Goal: Check status: Check status

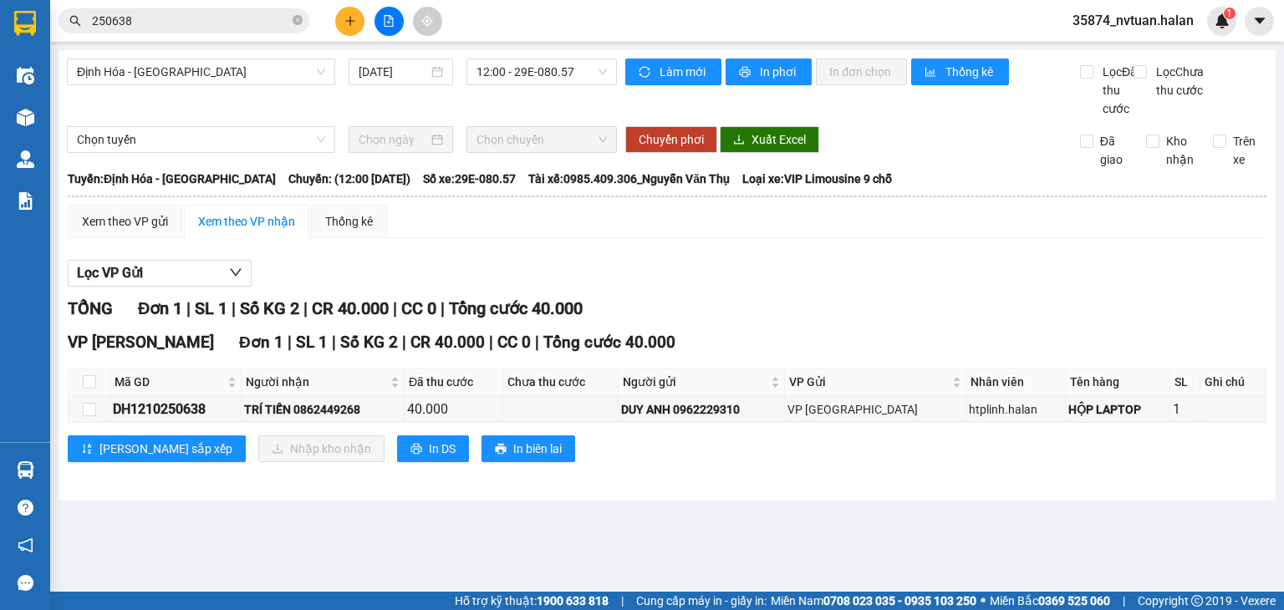
drag, startPoint x: 873, startPoint y: 278, endPoint x: 393, endPoint y: 343, distance: 484.3
click at [861, 282] on section "Kết quả tìm kiếm ( 274 ) Bộ lọc Mã ĐH Trạng thái Món hàng Thu hộ Tổng cước Chưa…" at bounding box center [642, 305] width 1284 height 610
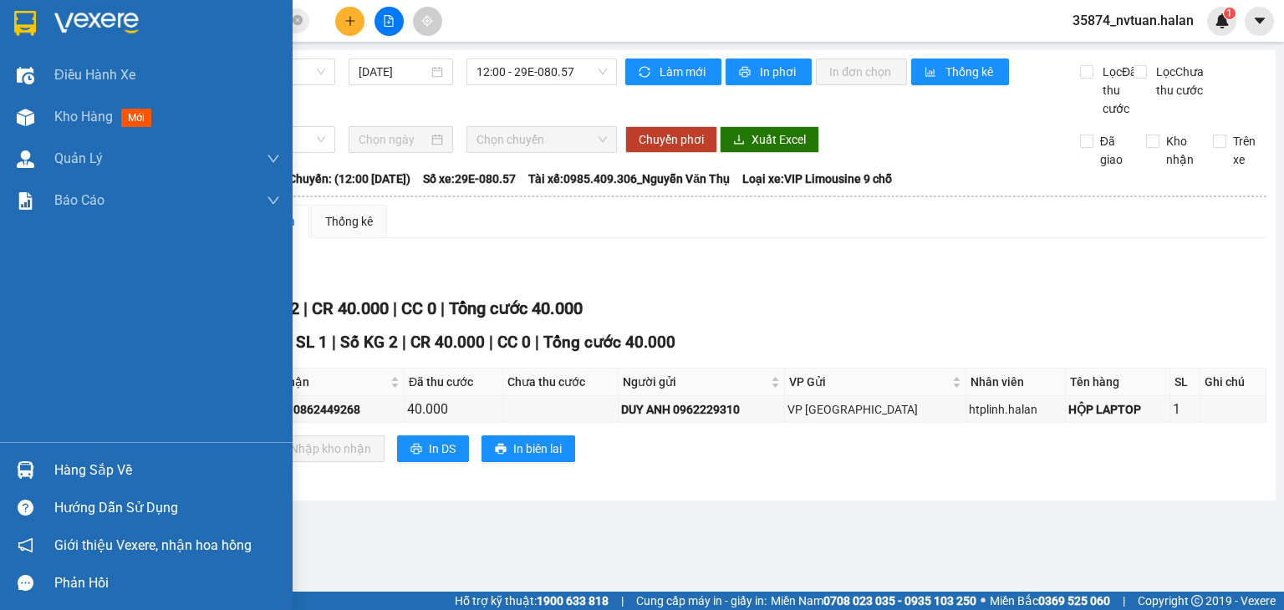
drag, startPoint x: 3, startPoint y: 472, endPoint x: 21, endPoint y: 472, distance: 17.6
click at [13, 472] on div "Hàng sắp về" at bounding box center [146, 471] width 293 height 38
click at [29, 472] on div "Điều hành xe Kho hàng mới Quản [PERSON_NAME] lý chuyến Quản lý kiểm kho Báo cáo…" at bounding box center [146, 305] width 293 height 610
drag, startPoint x: 59, startPoint y: 463, endPoint x: 84, endPoint y: 462, distance: 24.3
click at [63, 463] on div "Hàng sắp về" at bounding box center [167, 470] width 226 height 25
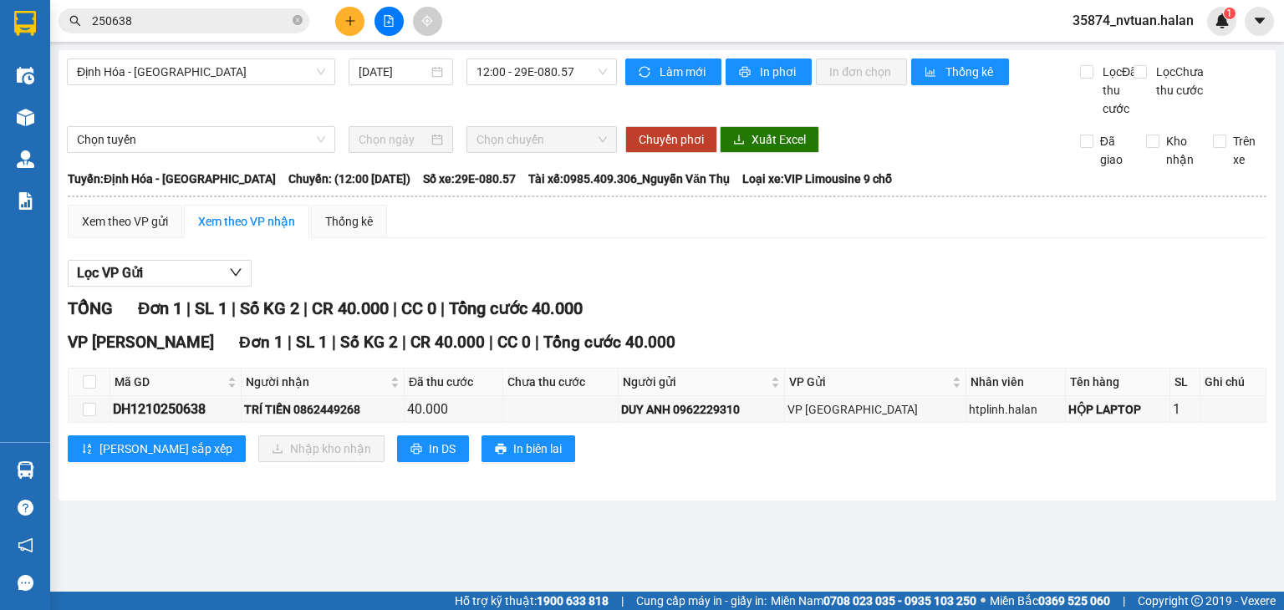
drag, startPoint x: 889, startPoint y: 353, endPoint x: 860, endPoint y: 352, distance: 29.3
click at [889, 352] on section "Kết quả tìm kiếm ( 274 ) Bộ lọc Mã ĐH Trạng thái Món hàng Thu hộ Tổng cước Chưa…" at bounding box center [642, 305] width 1284 height 610
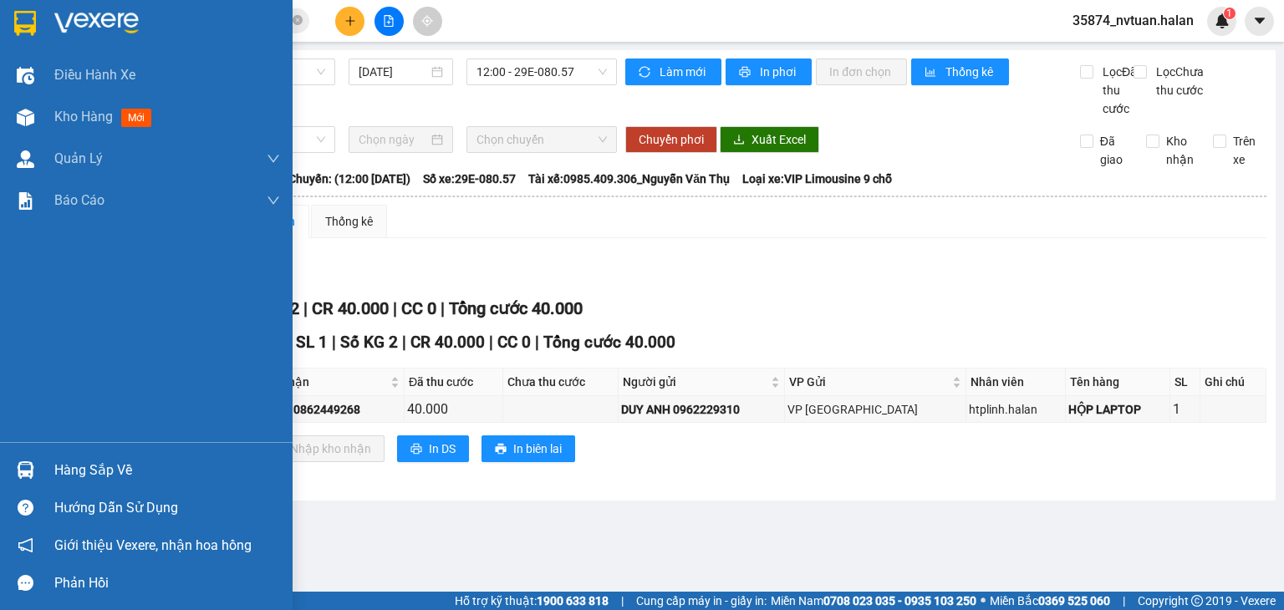
drag, startPoint x: 55, startPoint y: 462, endPoint x: 81, endPoint y: 462, distance: 25.9
click at [57, 462] on div "Hàng sắp về" at bounding box center [167, 470] width 226 height 25
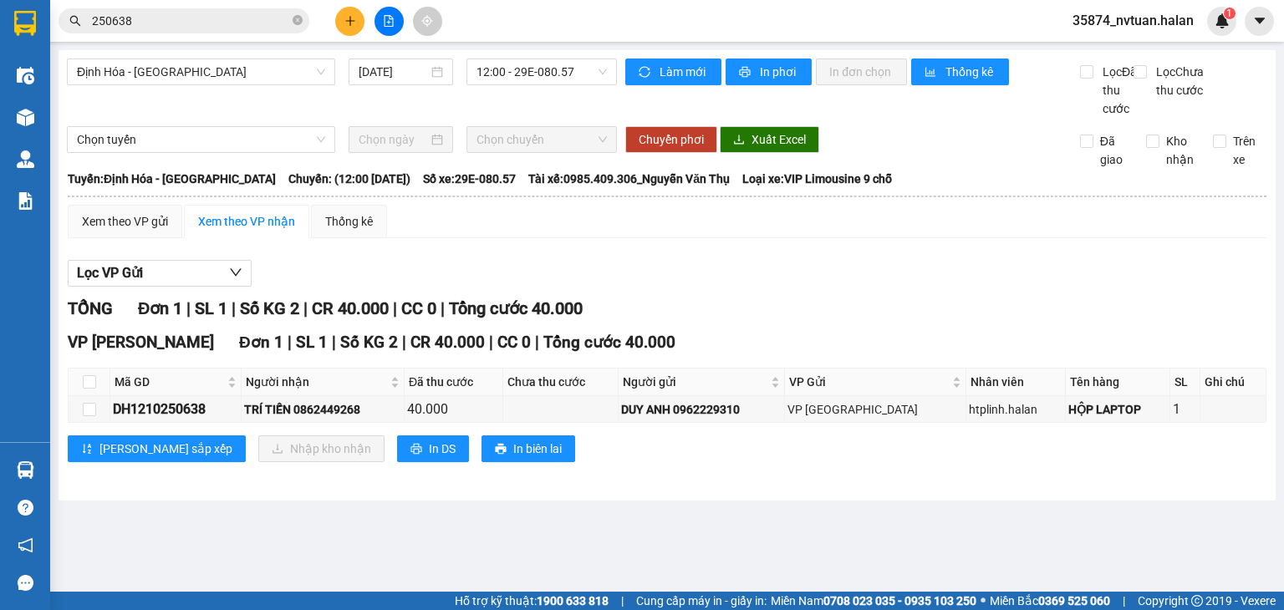
click at [843, 268] on section "Kết quả tìm kiếm ( 274 ) Bộ lọc Mã ĐH Trạng thái Món hàng Thu hộ Tổng cước Chưa…" at bounding box center [642, 305] width 1284 height 610
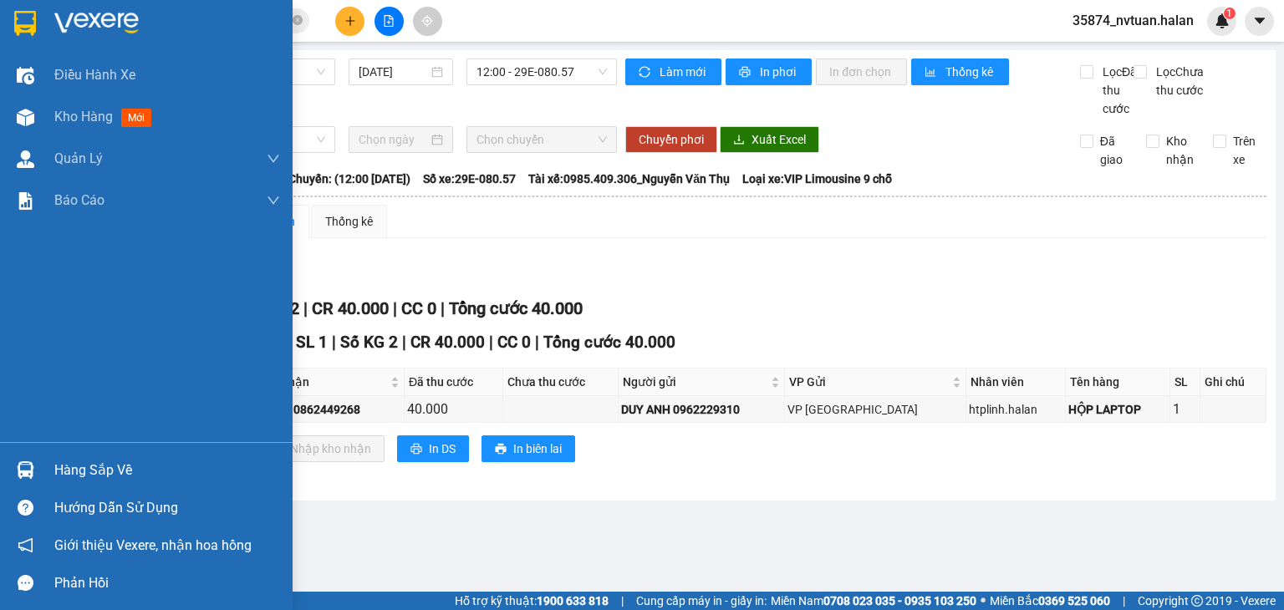
click at [87, 459] on div "Hàng sắp về" at bounding box center [167, 470] width 226 height 25
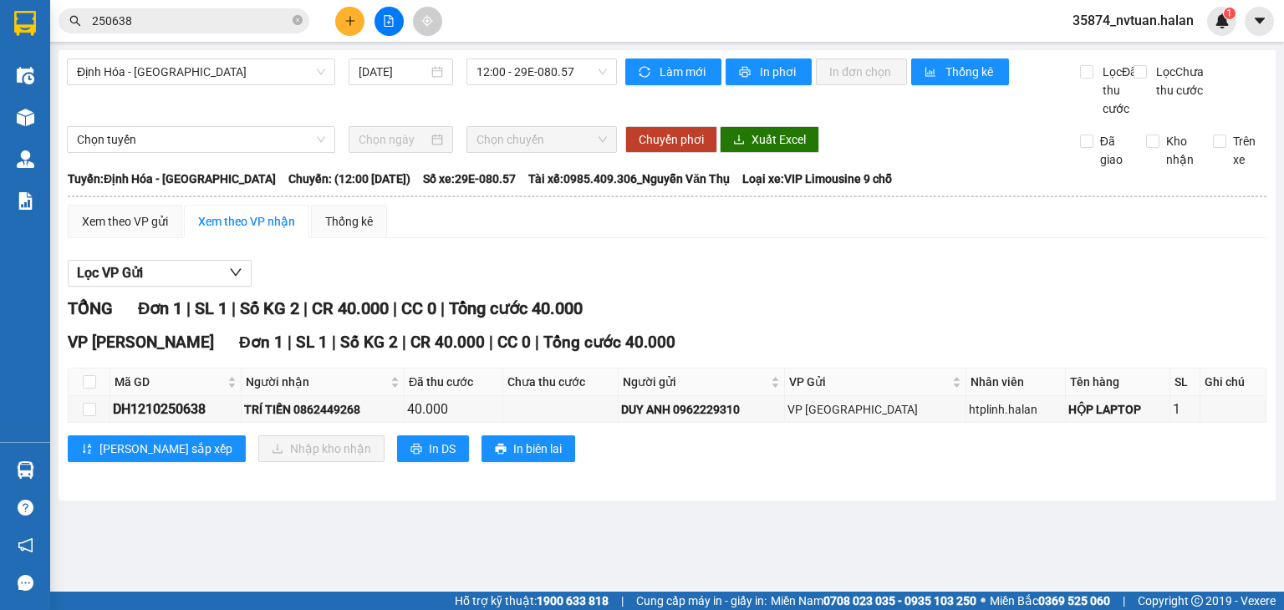
drag, startPoint x: 923, startPoint y: 288, endPoint x: 749, endPoint y: 262, distance: 176.0
click at [921, 288] on section "Kết quả tìm kiếm ( 274 ) Bộ lọc Mã ĐH Trạng thái Món hàng Thu hộ Tổng cước Chưa…" at bounding box center [642, 305] width 1284 height 610
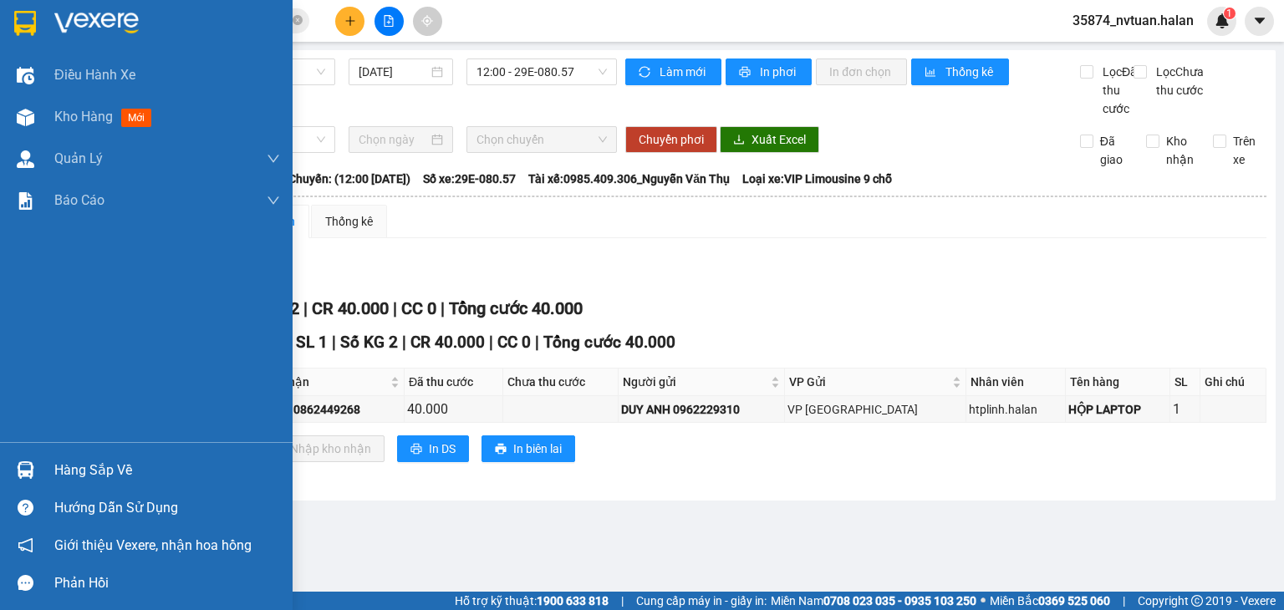
click at [23, 466] on img at bounding box center [26, 471] width 18 height 18
